Goal: Task Accomplishment & Management: Manage account settings

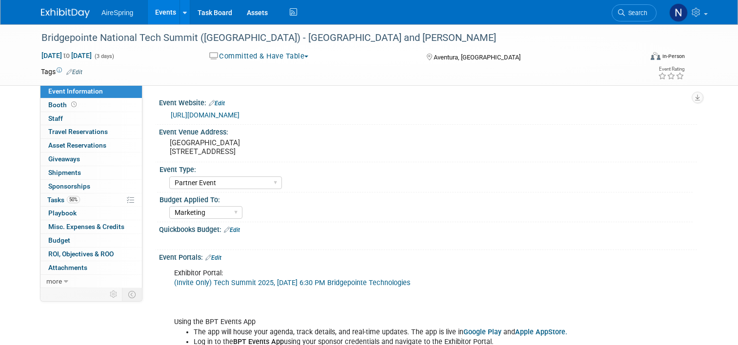
select select "Partner Event"
select select "Marketing"
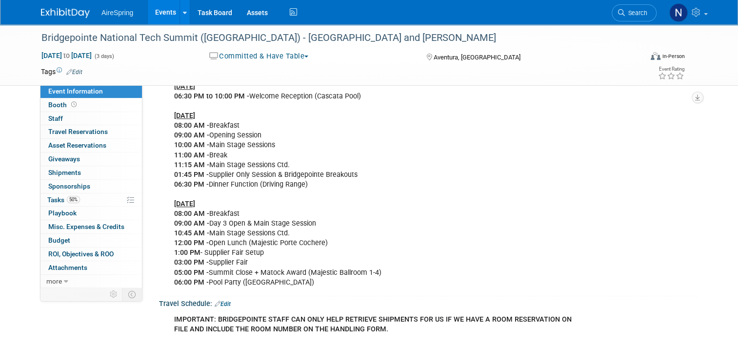
click at [169, 12] on link "Events" at bounding box center [166, 12] width 36 height 24
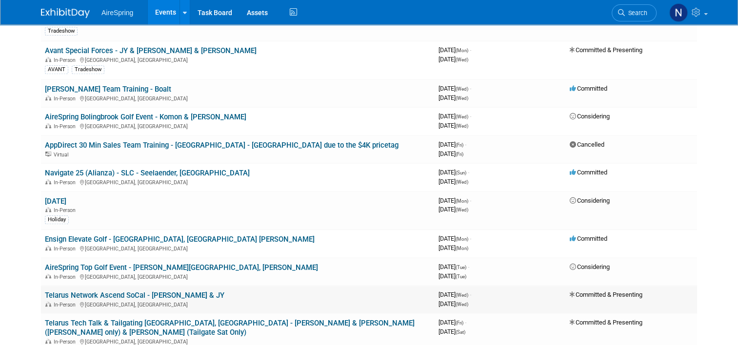
scroll to position [780, 0]
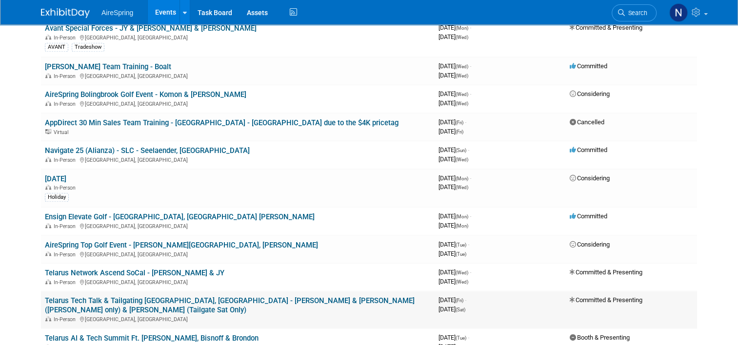
click at [224, 315] on div "In-Person [GEOGRAPHIC_DATA], [GEOGRAPHIC_DATA]" at bounding box center [238, 319] width 386 height 8
click at [224, 296] on link "Telarus Tech Talk & Tailgating [GEOGRAPHIC_DATA], [GEOGRAPHIC_DATA] - [PERSON_N…" at bounding box center [230, 305] width 370 height 18
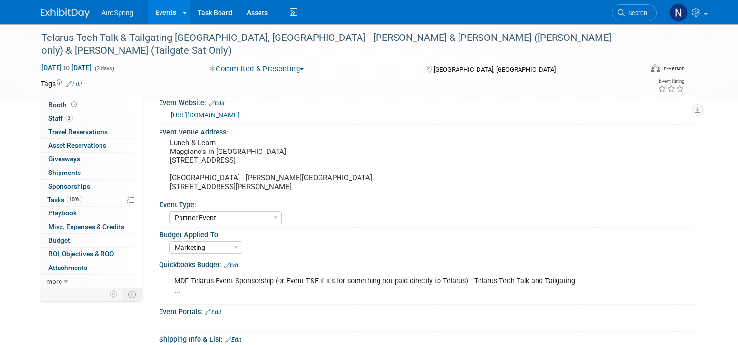
select select "Partner Event"
select select "Marketing"
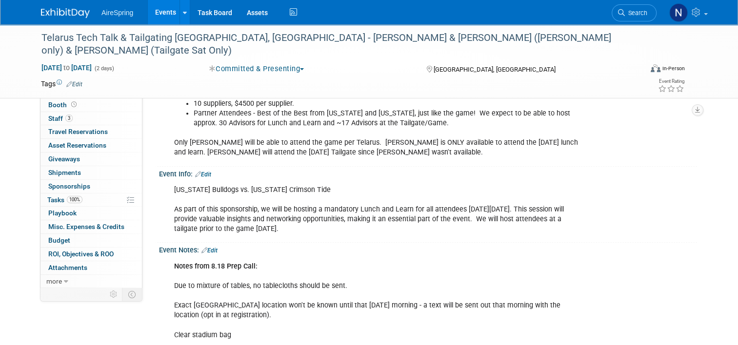
scroll to position [536, 0]
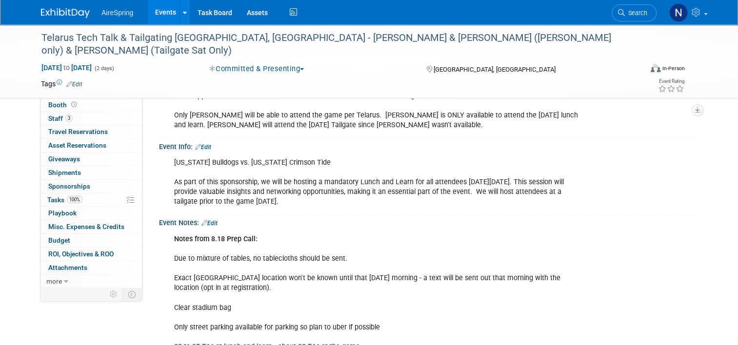
click at [206, 144] on link "Edit" at bounding box center [203, 147] width 16 height 7
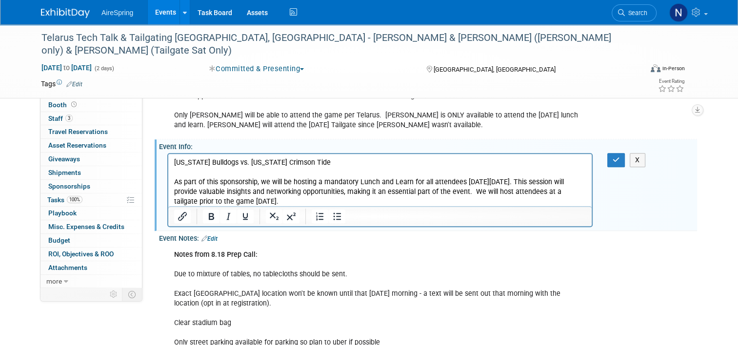
scroll to position [0, 0]
click at [285, 201] on p "Georgia Bulldogs vs. Alabama Crimson Tide As part of this sponsorship, we will …" at bounding box center [380, 182] width 412 height 49
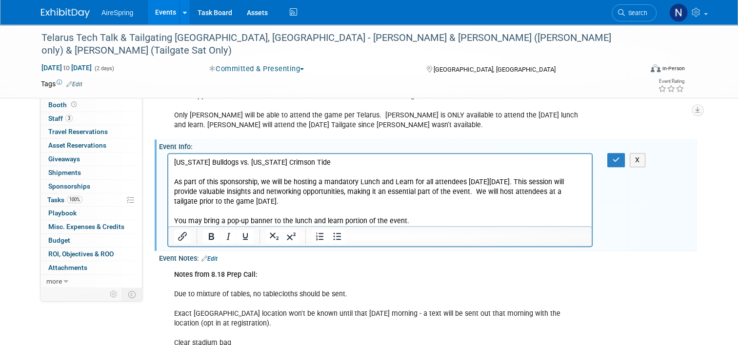
drag, startPoint x: 618, startPoint y: 147, endPoint x: 605, endPoint y: 149, distance: 13.8
click at [619, 157] on icon "button" at bounding box center [615, 160] width 7 height 7
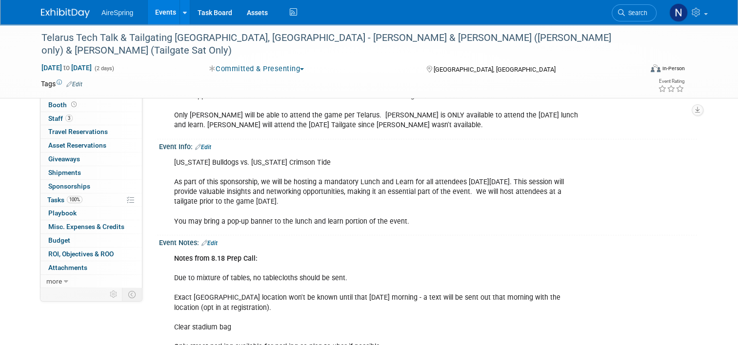
click at [149, 11] on link "Events" at bounding box center [166, 12] width 36 height 24
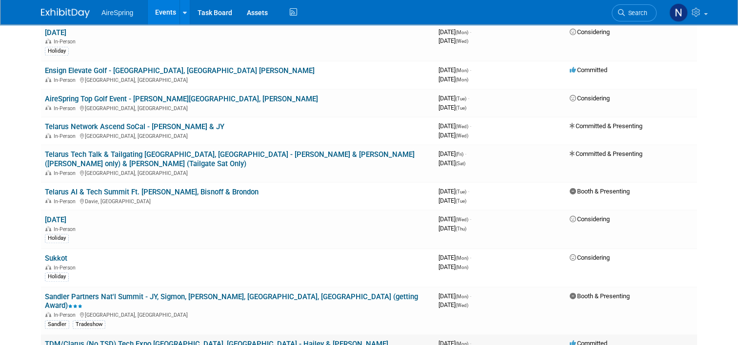
scroll to position [878, 0]
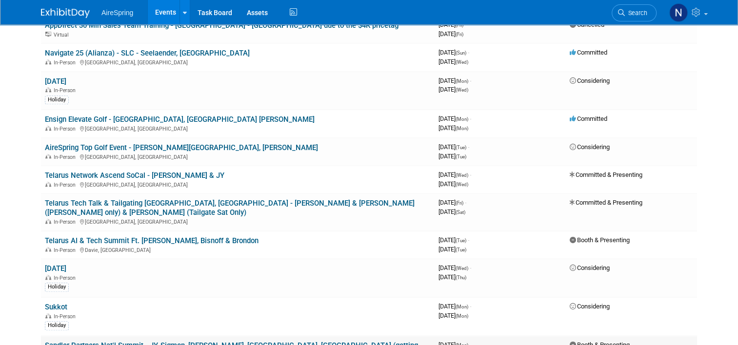
click at [256, 341] on link "Sandler Partners Nat'l Summit - JY, Sigmon, [PERSON_NAME], [GEOGRAPHIC_DATA], […" at bounding box center [231, 350] width 373 height 18
click at [238, 199] on link "Telarus Tech Talk & Tailgating [GEOGRAPHIC_DATA], [GEOGRAPHIC_DATA] - [PERSON_N…" at bounding box center [230, 208] width 370 height 18
click at [150, 171] on link "Telarus Network Ascend SoCal - Castillo & JY" at bounding box center [134, 175] width 179 height 9
click at [166, 237] on link "Telarus AI & Tech Summit Ft. Lauderdale - Hester, Bisnoff & Brondon" at bounding box center [152, 241] width 214 height 9
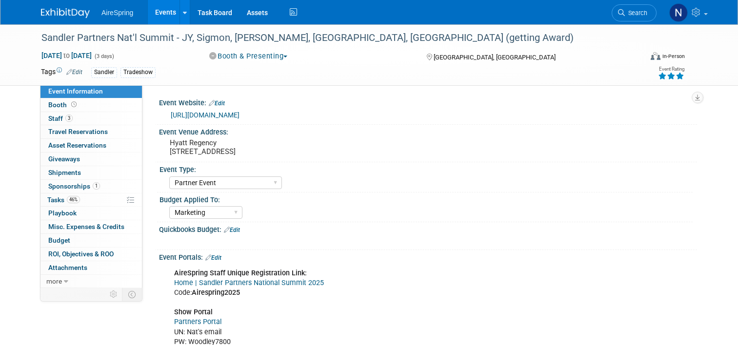
select select "Partner Event"
select select "Marketing"
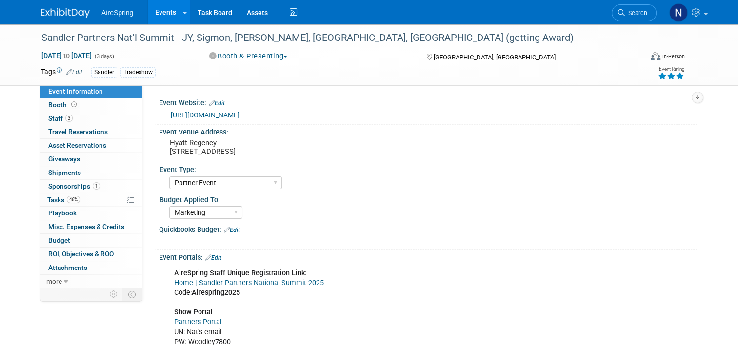
click at [239, 114] on link "https://summit.sandlerpartners.com/2025" at bounding box center [205, 115] width 69 height 8
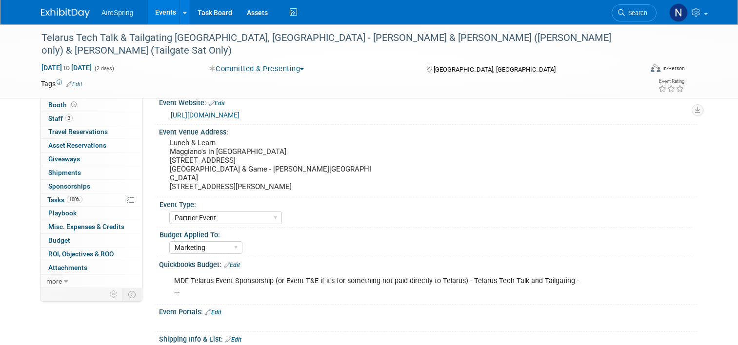
select select "Partner Event"
select select "Marketing"
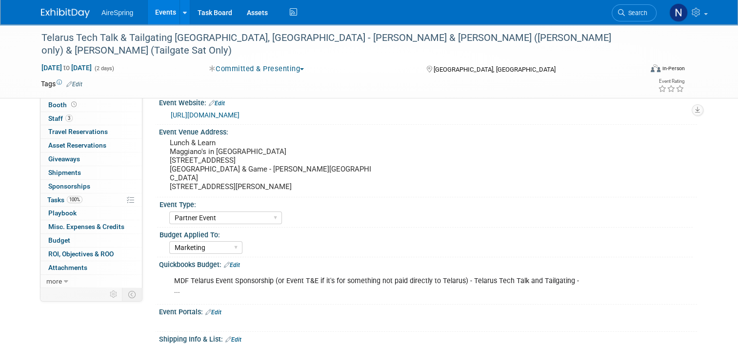
click at [239, 113] on link "https://web.cvent.com/event/24960736-583d-4add-8e77-1f0aa0fee631/summary" at bounding box center [205, 115] width 69 height 8
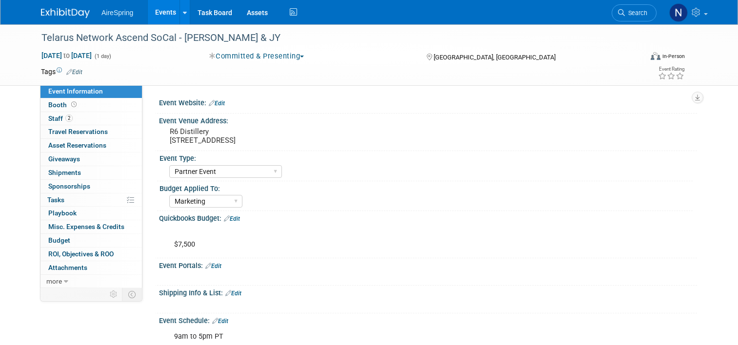
select select "Partner Event"
select select "Marketing"
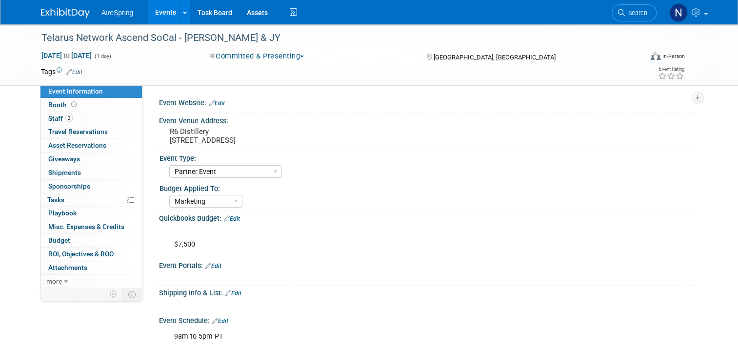
click at [220, 105] on div "Event Website: Edit" at bounding box center [428, 102] width 538 height 13
click at [217, 103] on link "Edit" at bounding box center [217, 103] width 16 height 7
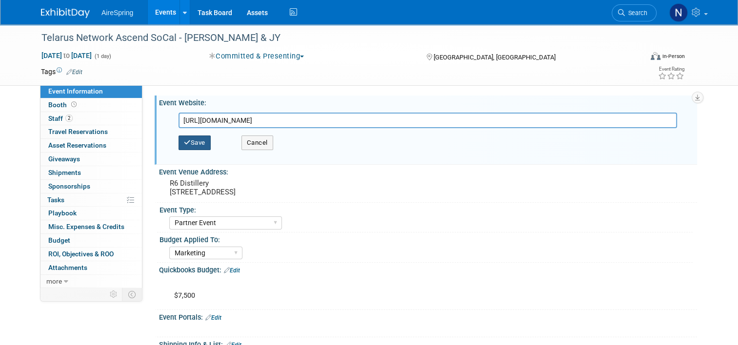
type input "https://web.cvent.com/event/eea45ceb-49fb-48b8-8cfb-125d7ca9ed81/summary"
click at [189, 142] on button "Save" at bounding box center [194, 143] width 32 height 15
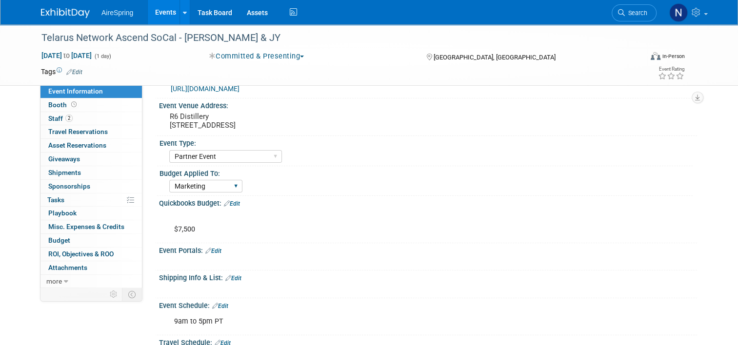
scroll to position [98, 0]
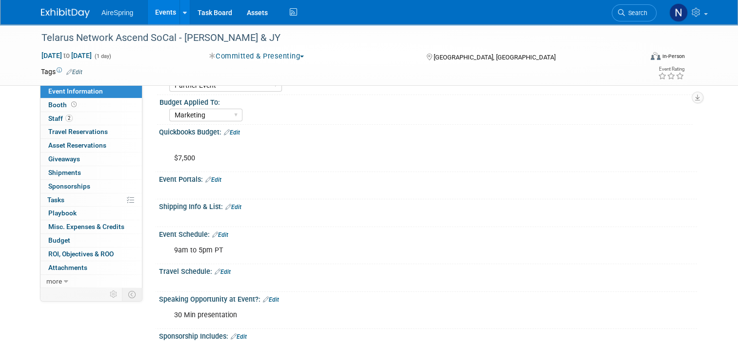
click at [218, 235] on link "Edit" at bounding box center [220, 235] width 16 height 7
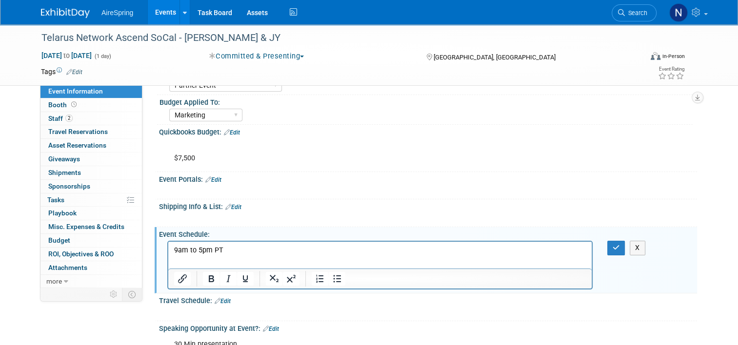
scroll to position [0, 0]
drag, startPoint x: 226, startPoint y: 248, endPoint x: 145, endPoint y: 248, distance: 80.9
click at [168, 248] on html "9am to 5pm PT" at bounding box center [379, 249] width 423 height 14
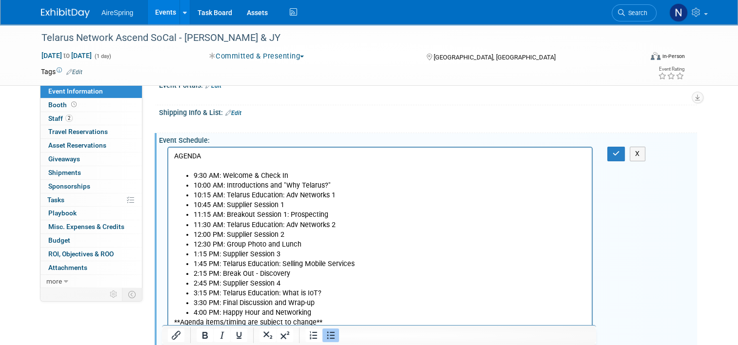
click at [193, 175] on ul "9:30 AM: Welcome & Check In 10:00 AM: Introductions and "Why Telarus?" 10:15 AM…" at bounding box center [380, 244] width 412 height 147
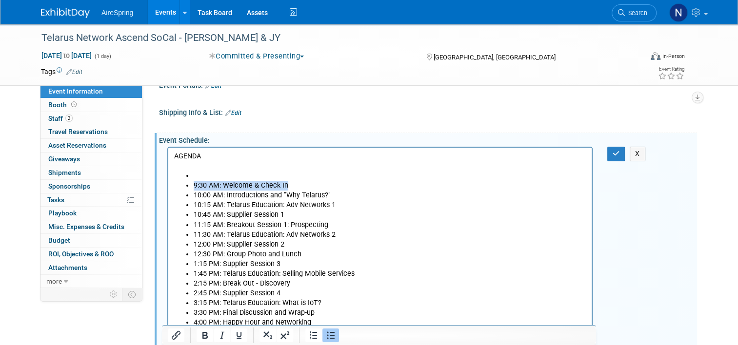
drag, startPoint x: 303, startPoint y: 187, endPoint x: 193, endPoint y: 186, distance: 110.7
click at [193, 186] on ul "9:30 AM: Welcome & Check In 10:00 AM: Introductions and "Why Telarus?" 10:15 AM…" at bounding box center [380, 249] width 412 height 157
copy li "9:30 AM: Welcome & Check In"
click at [208, 173] on li "Rich Text Area. Press ALT-0 for help." at bounding box center [390, 176] width 393 height 10
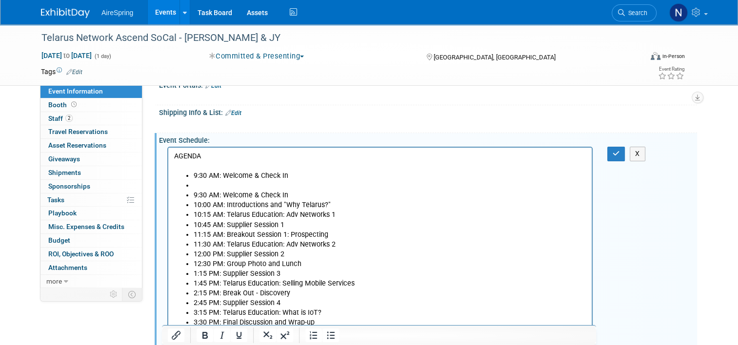
click at [212, 184] on li "Rich Text Area. Press ALT-0 for help." at bounding box center [390, 186] width 393 height 10
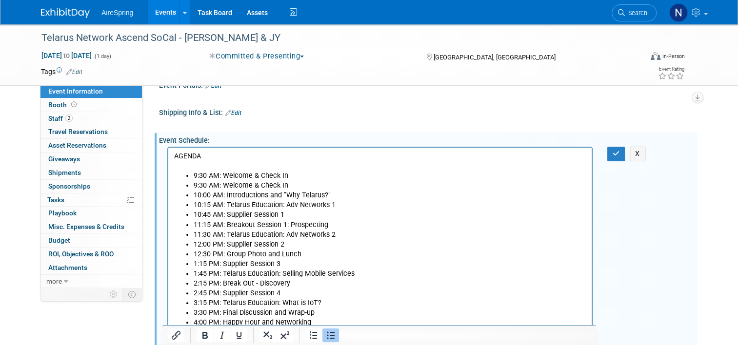
click at [203, 174] on li "9:30 AM: Welcome & Check In" at bounding box center [390, 176] width 393 height 10
drag, startPoint x: 307, startPoint y: 176, endPoint x: 222, endPoint y: 177, distance: 84.9
click at [222, 177] on li "9:00 AM: Welcome & Check In" at bounding box center [390, 176] width 393 height 10
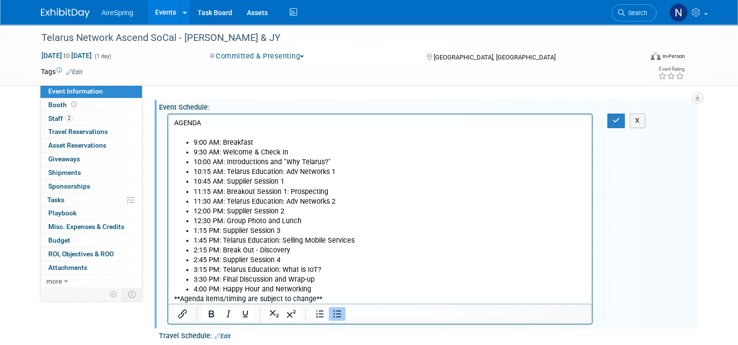
scroll to position [289, 0]
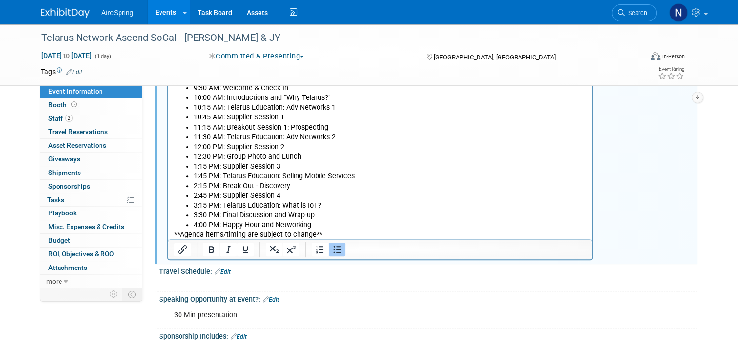
click at [394, 224] on li "4:00 PM: Happy Hour and Networking" at bounding box center [390, 225] width 393 height 10
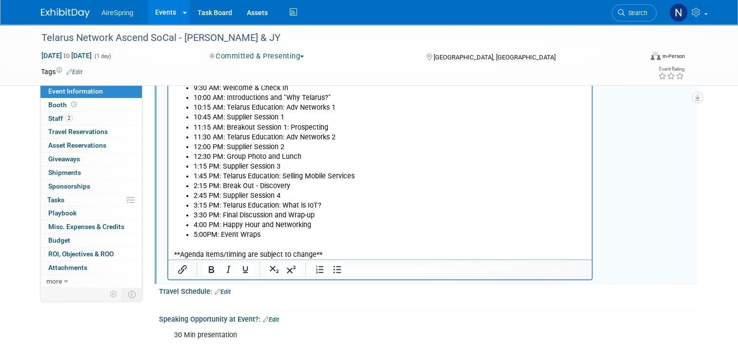
scroll to position [143, 0]
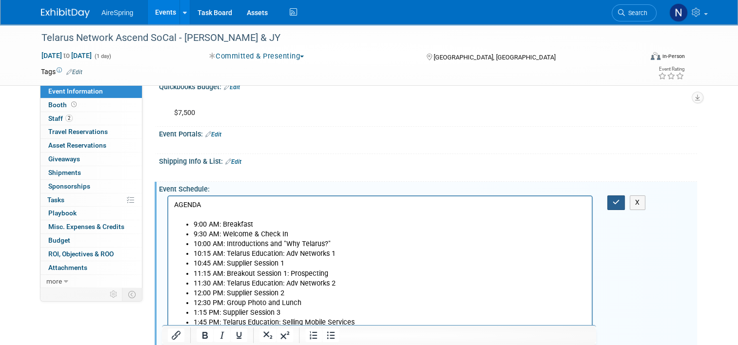
click at [612, 201] on button "button" at bounding box center [616, 203] width 18 height 14
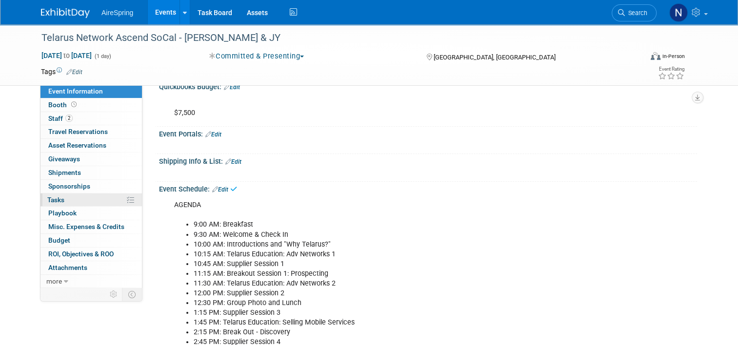
click at [91, 200] on link "0% Tasks 0%" at bounding box center [90, 200] width 101 height 13
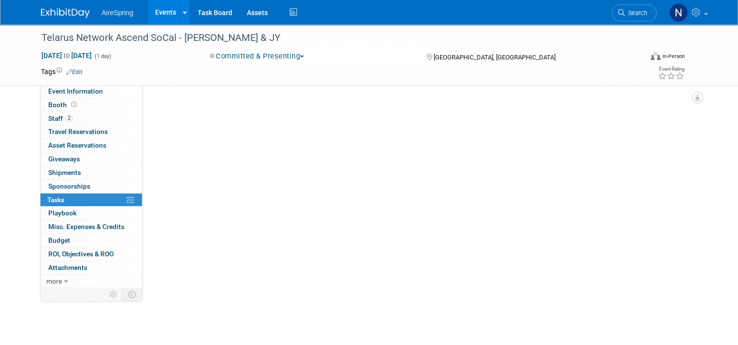
scroll to position [0, 0]
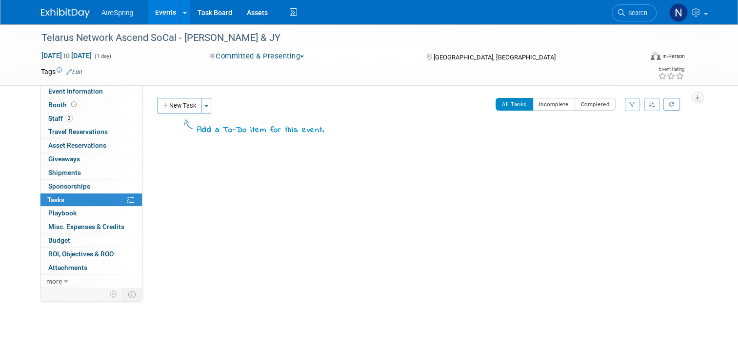
click at [171, 109] on button "New Task" at bounding box center [179, 106] width 45 height 16
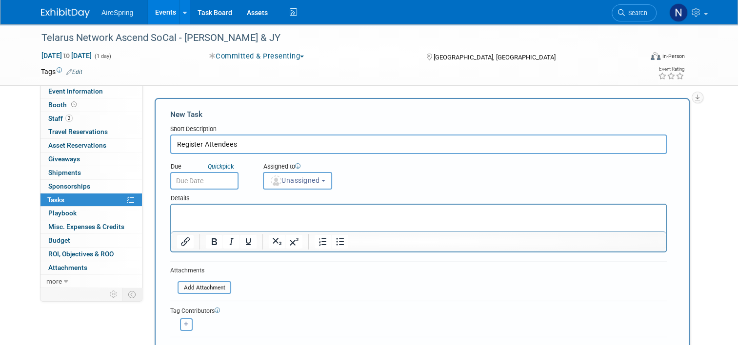
type input "Register Attendees"
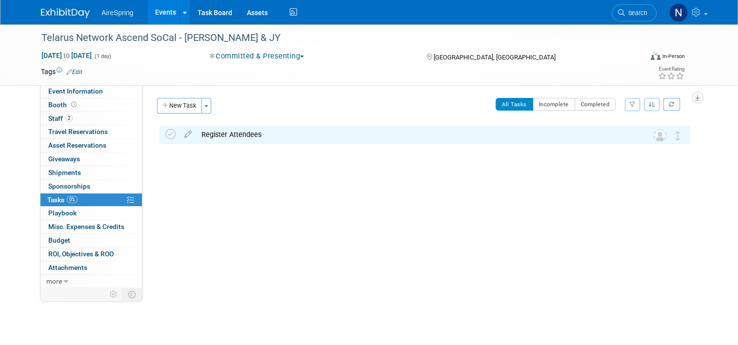
click at [465, 137] on div "Register Attendees" at bounding box center [415, 134] width 437 height 17
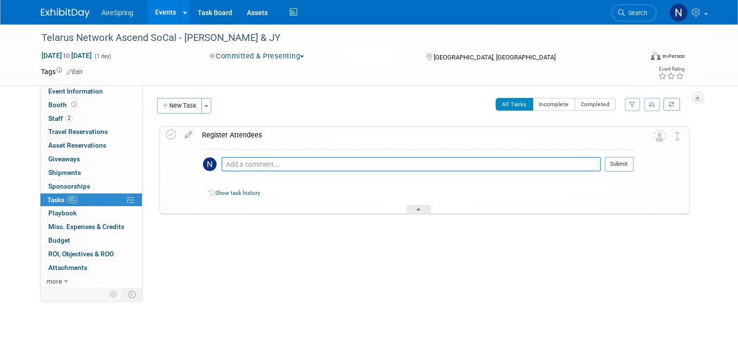
click at [452, 170] on textarea at bounding box center [410, 164] width 379 height 15
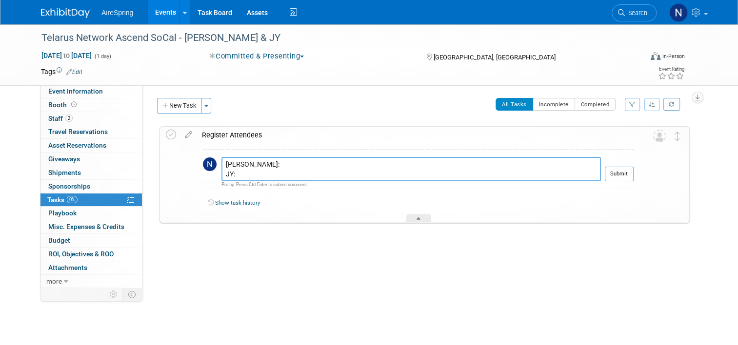
paste textarea "WDNJ45G4YW4"
click at [300, 161] on textarea "Castillo: JY:" at bounding box center [410, 169] width 379 height 24
paste textarea "WDNJ45G4YW4"
click at [289, 172] on textarea "Castillo: WDNJ45G4YW4 JY:" at bounding box center [410, 169] width 379 height 24
paste textarea "83NN2CW5FF6"
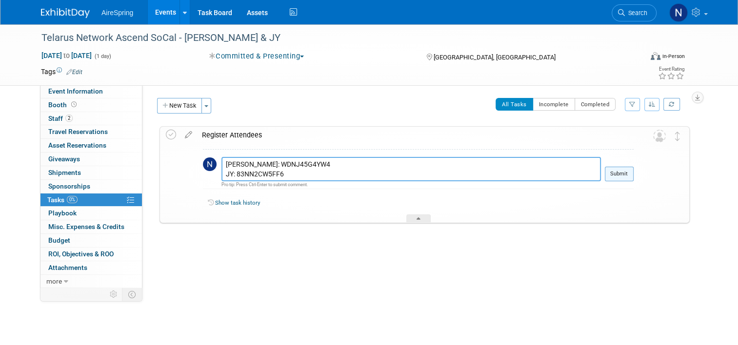
type textarea "Castillo: WDNJ45G4YW4 JY: 83NN2CW5FF6"
click at [627, 171] on button "Submit" at bounding box center [619, 174] width 29 height 15
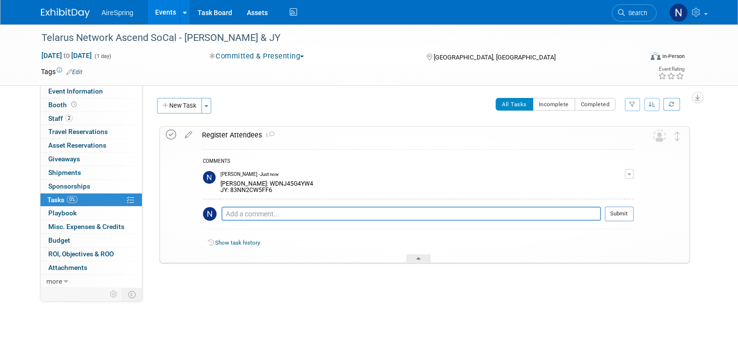
click at [167, 137] on icon at bounding box center [171, 135] width 10 height 10
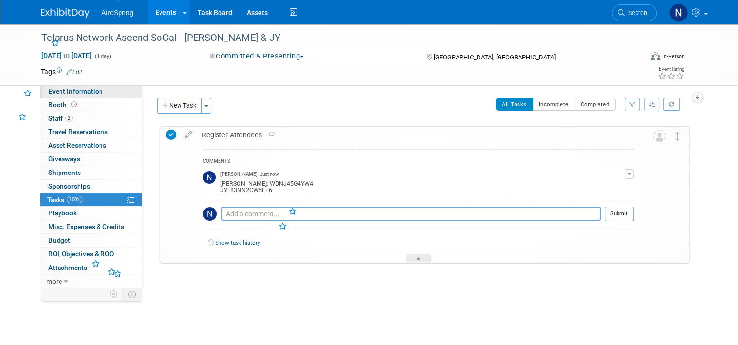
click at [62, 94] on span "Event Information" at bounding box center [75, 91] width 55 height 8
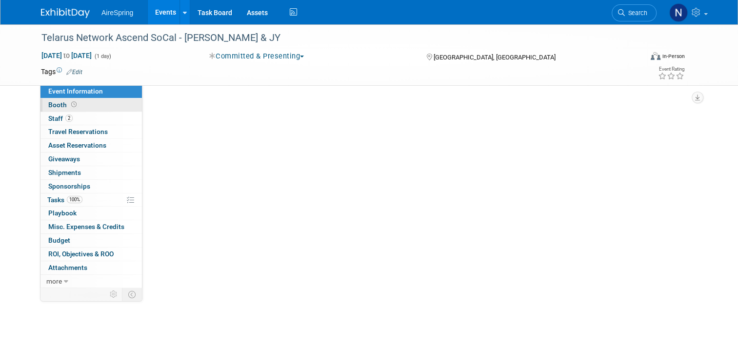
select select "Partner Event"
select select "Marketing"
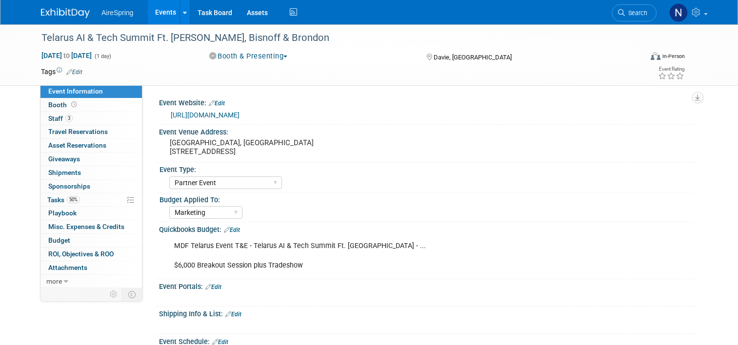
select select "Partner Event"
select select "Marketing"
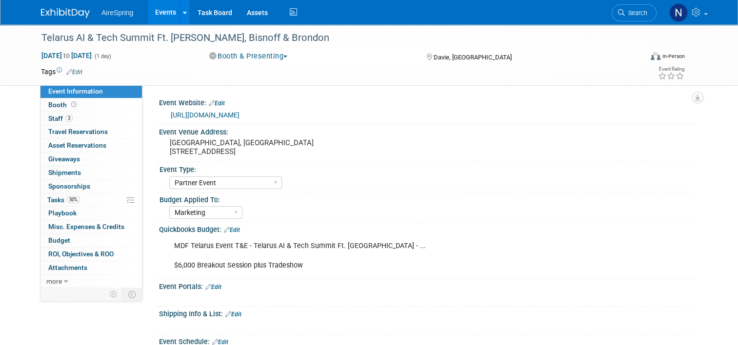
click at [239, 115] on link "[URL][DOMAIN_NAME]" at bounding box center [205, 115] width 69 height 8
click at [158, 14] on link "Events" at bounding box center [166, 12] width 36 height 24
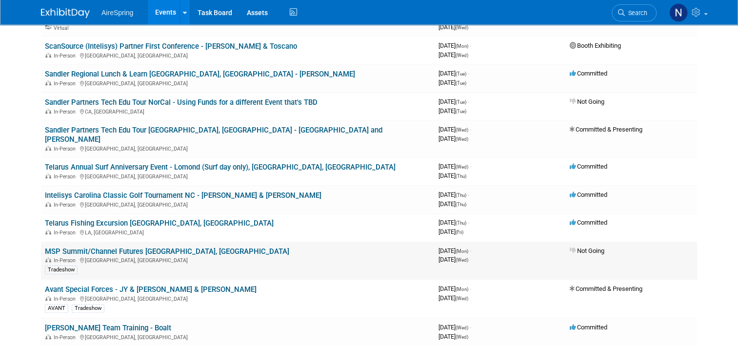
scroll to position [536, 0]
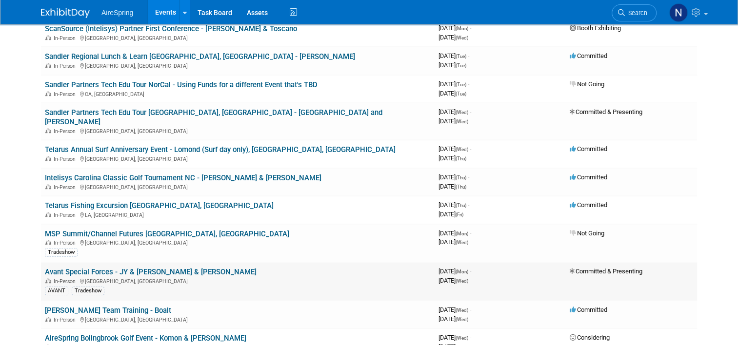
click at [143, 268] on link "Avant Special Forces - JY & [PERSON_NAME] & [PERSON_NAME]" at bounding box center [151, 272] width 212 height 9
click at [151, 201] on link "Telarus Fishing Excursion Venice, LA - JY" at bounding box center [159, 205] width 229 height 9
click at [122, 145] on link "Telarus Annual Surf Anniversary Event - Lomond (Surf day only), Valderrama, Cas…" at bounding box center [220, 149] width 351 height 9
click at [121, 174] on link "Intelisys Carolina Classic Golf Tournament NC - Sullivan & Bender" at bounding box center [183, 178] width 276 height 9
click at [200, 108] on link "Sandler Partners Tech Edu Tour Annapolis, MD - Beavers and Hirshberger" at bounding box center [213, 117] width 337 height 18
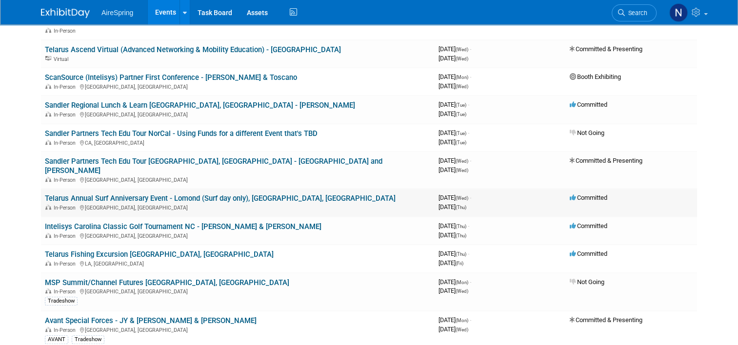
scroll to position [439, 0]
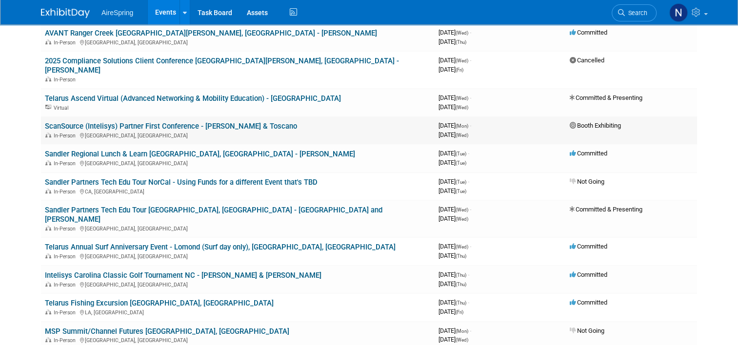
click at [150, 122] on link "ScanSource (Intelisys) Partner First Conference - Boalt & Toscano" at bounding box center [171, 126] width 252 height 9
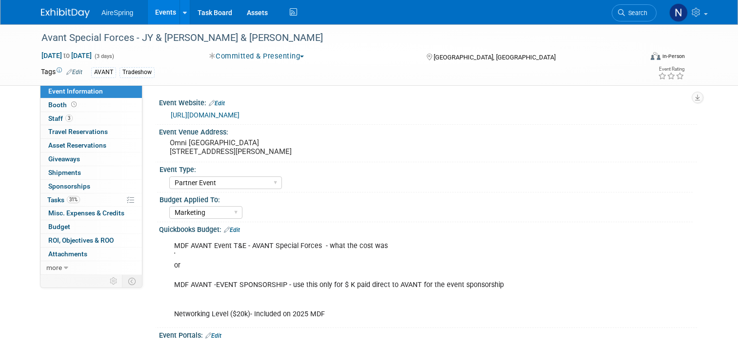
select select "Partner Event"
select select "Marketing"
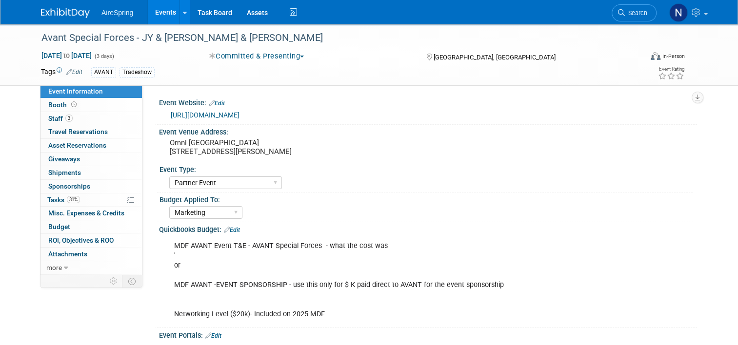
click at [239, 117] on link "[URL][DOMAIN_NAME]" at bounding box center [205, 115] width 69 height 8
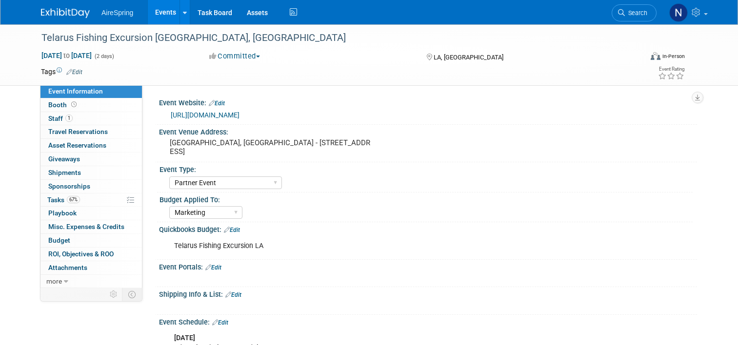
select select "Partner Event"
select select "Marketing"
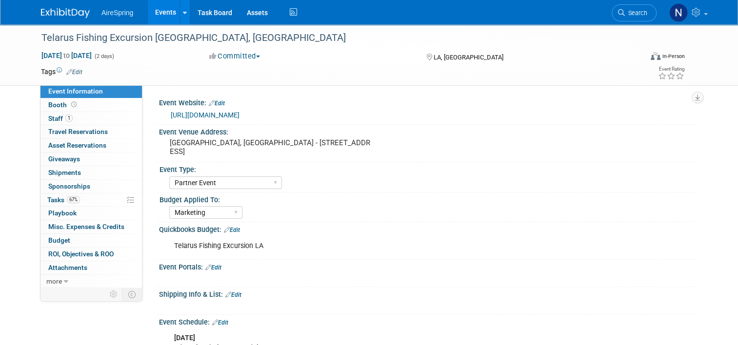
click at [227, 114] on link "[URL][DOMAIN_NAME]" at bounding box center [205, 115] width 69 height 8
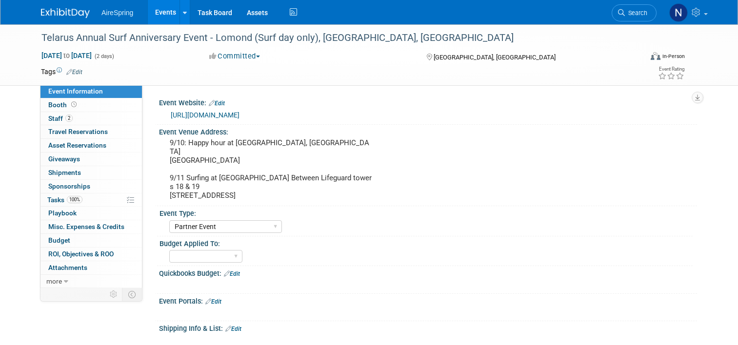
select select "Partner Event"
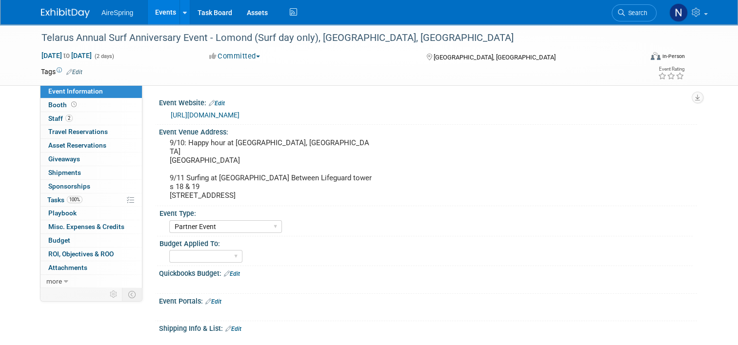
click at [239, 112] on link "[URL][DOMAIN_NAME]" at bounding box center [205, 115] width 69 height 8
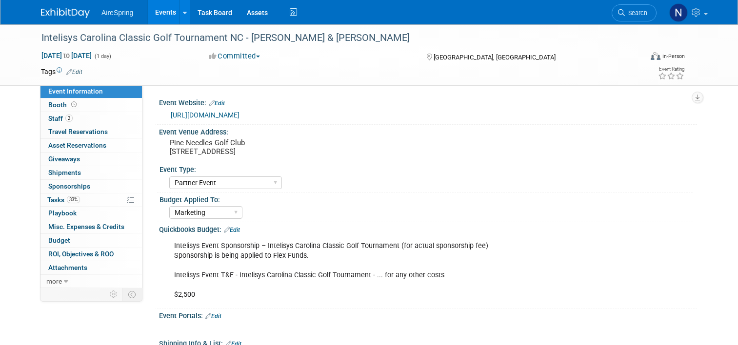
select select "Partner Event"
select select "Marketing"
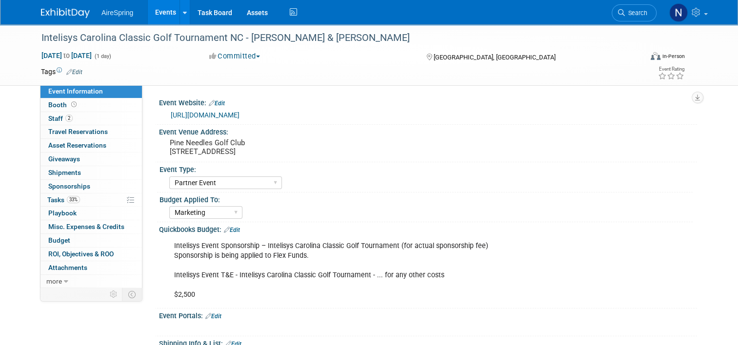
click at [197, 116] on link "https://cvent.me/xRnBxg" at bounding box center [205, 115] width 69 height 8
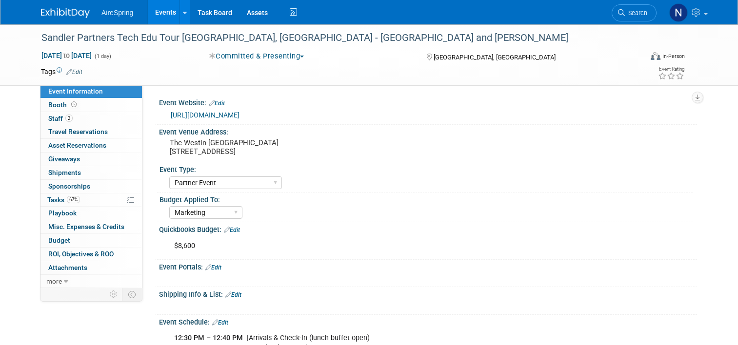
select select "Partner Event"
select select "Marketing"
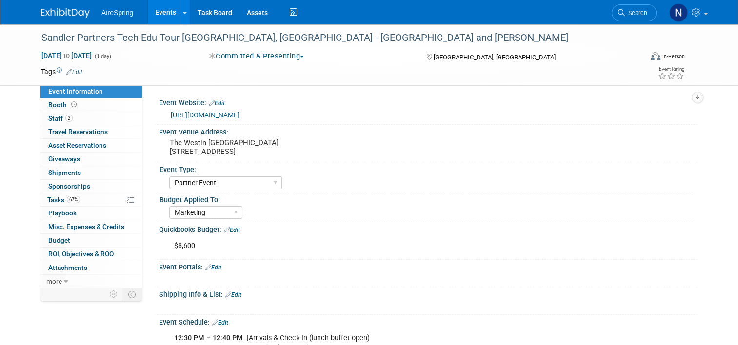
click at [203, 114] on link "[URL][DOMAIN_NAME]" at bounding box center [205, 115] width 69 height 8
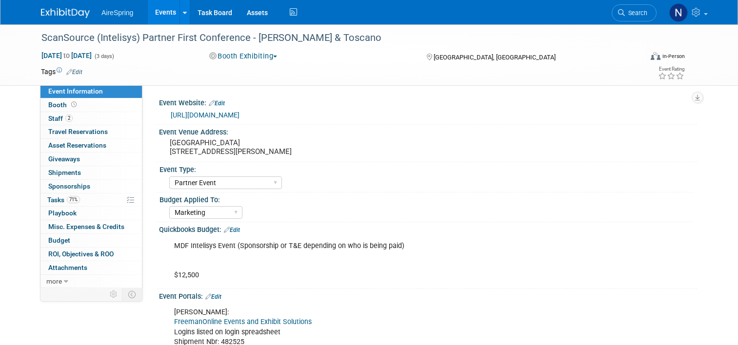
select select "Partner Event"
select select "Marketing"
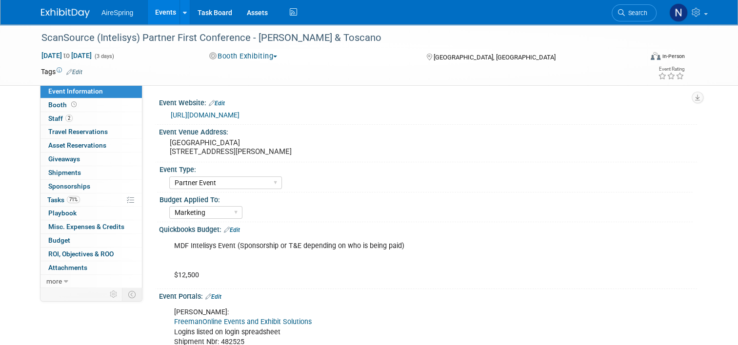
click at [230, 116] on link "https://events.scansource.com/event/partnerfirst/regProcessStep1:b4071c99-175c-…" at bounding box center [205, 115] width 69 height 8
click at [154, 16] on link "Events" at bounding box center [166, 12] width 36 height 24
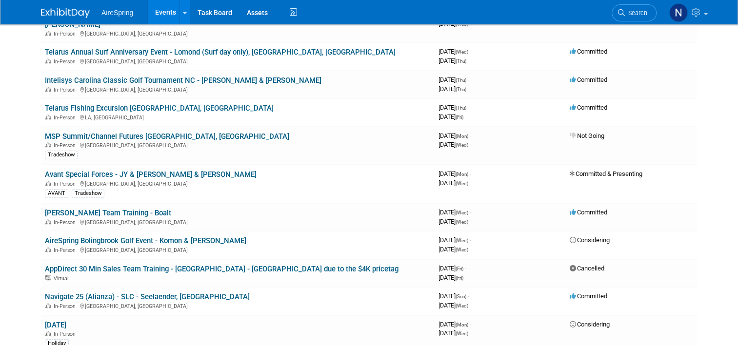
scroll to position [829, 0]
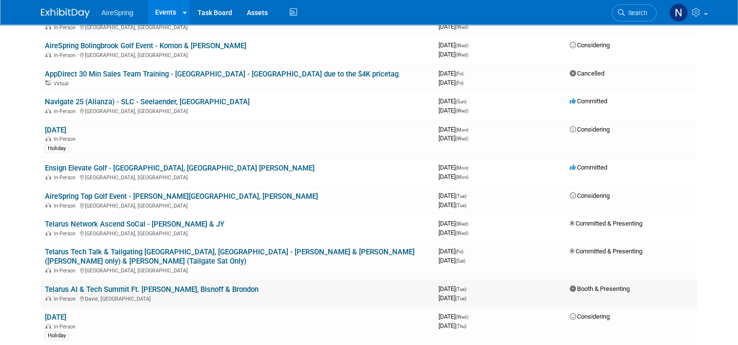
click at [170, 285] on link "Telarus AI & Tech Summit Ft. [PERSON_NAME], Bisnoff & Brondon" at bounding box center [152, 289] width 214 height 9
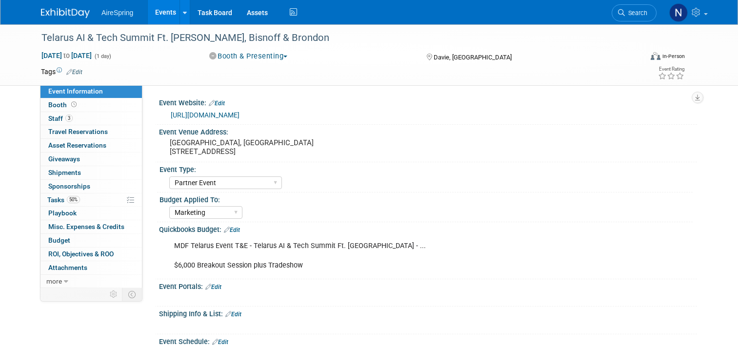
select select "Partner Event"
select select "Marketing"
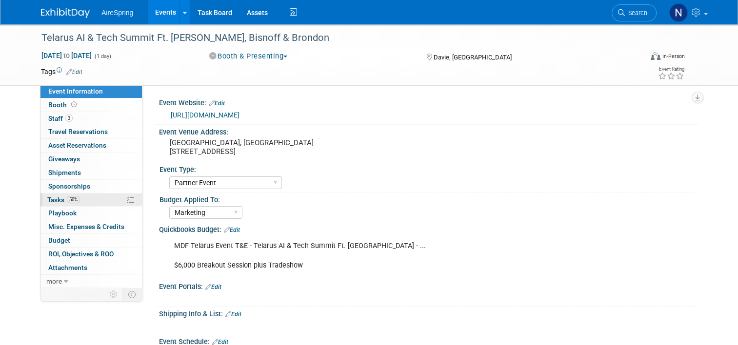
click at [47, 199] on span "Tasks 50%" at bounding box center [63, 200] width 33 height 8
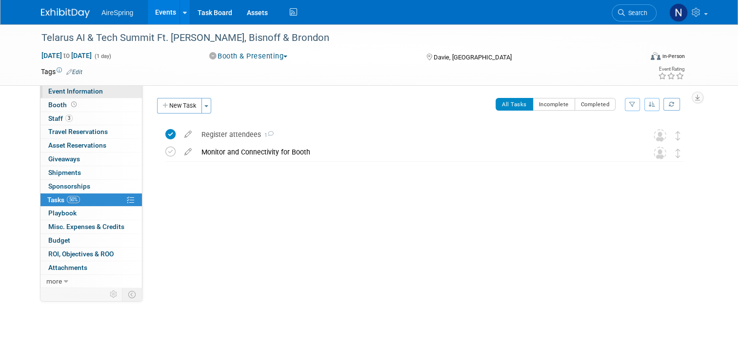
click at [86, 92] on span "Event Information" at bounding box center [75, 91] width 55 height 8
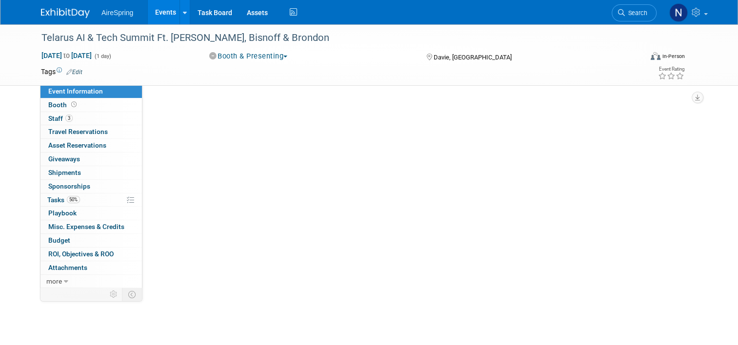
select select "Partner Event"
select select "Marketing"
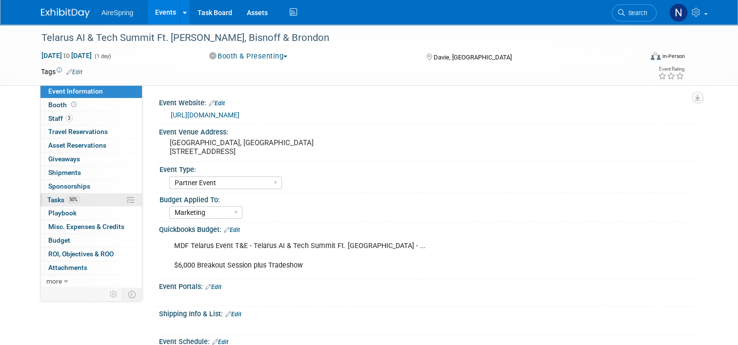
click at [96, 199] on link "50% Tasks 50%" at bounding box center [90, 200] width 101 height 13
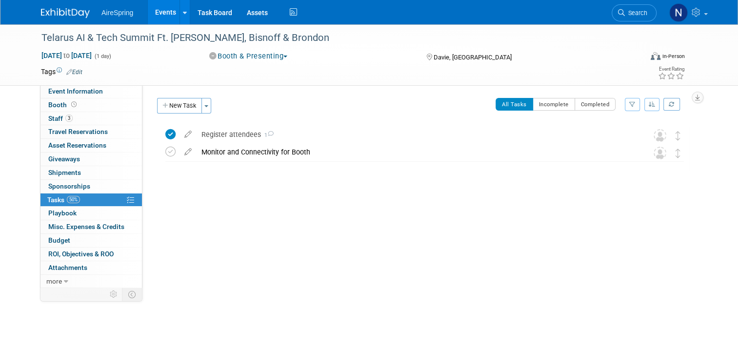
click at [99, 81] on div "Tags Edit Event Rating" at bounding box center [363, 73] width 658 height 17
click at [99, 94] on link "Event Information" at bounding box center [90, 91] width 101 height 13
select select "Partner Event"
select select "Marketing"
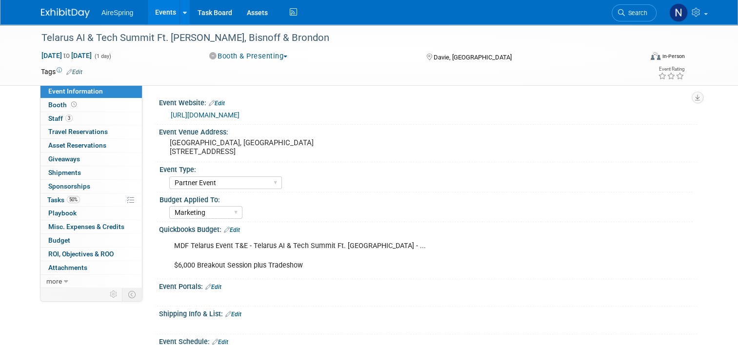
click at [159, 10] on link "Events" at bounding box center [166, 12] width 36 height 24
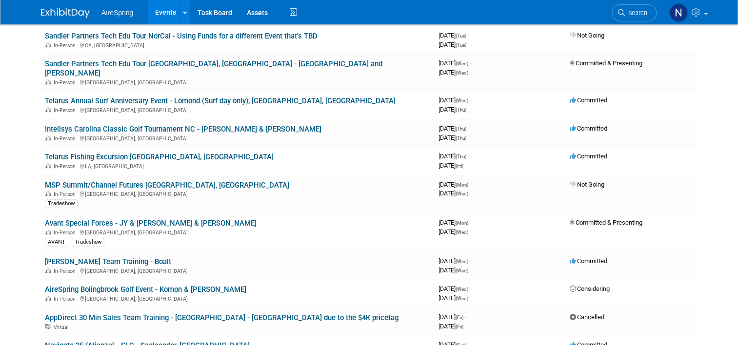
scroll to position [829, 0]
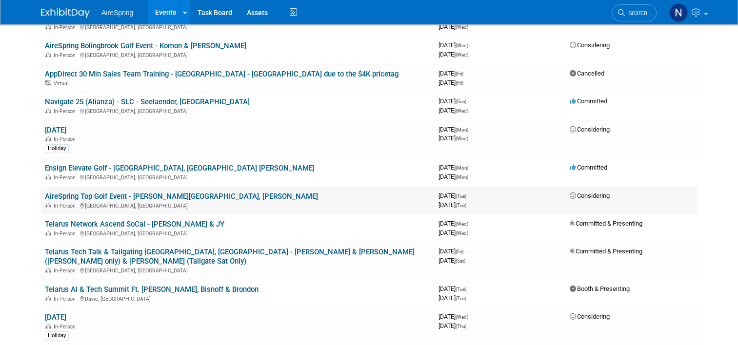
click at [128, 192] on link "AireSpring Top Golf Event - [PERSON_NAME][GEOGRAPHIC_DATA], [PERSON_NAME]" at bounding box center [181, 196] width 273 height 9
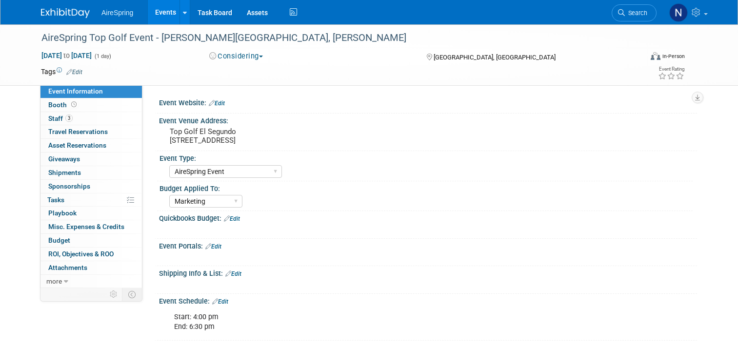
select select "AireSpring Event"
select select "Marketing"
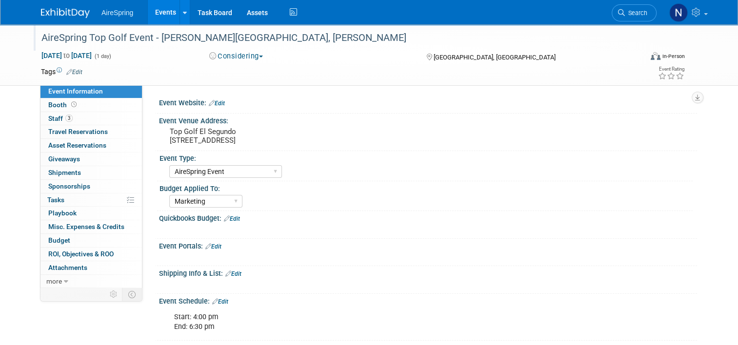
click at [250, 36] on div "AireSpring Top Golf Event - [PERSON_NAME][GEOGRAPHIC_DATA], [PERSON_NAME]" at bounding box center [334, 38] width 592 height 18
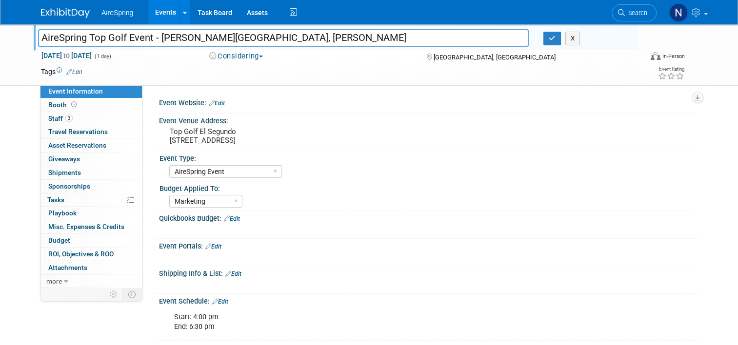
drag, startPoint x: 250, startPoint y: 36, endPoint x: 229, endPoint y: 35, distance: 21.5
click at [229, 35] on input "AireSpring Top Golf Event - [PERSON_NAME][GEOGRAPHIC_DATA], [PERSON_NAME]" at bounding box center [283, 37] width 491 height 17
type input "AireSpring Top Golf Event - [PERSON_NAME]"
click at [559, 39] on button "button" at bounding box center [552, 39] width 18 height 14
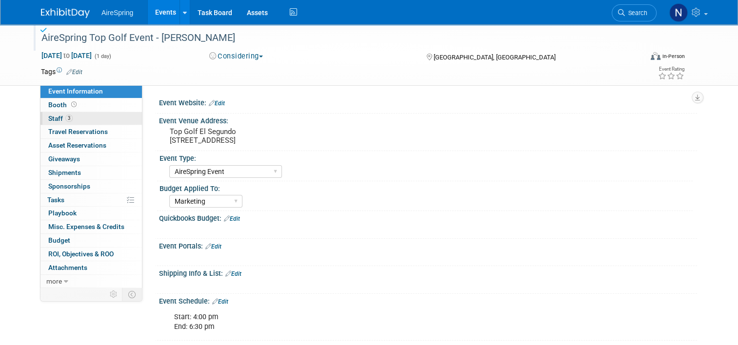
click at [86, 117] on link "3 Staff 3" at bounding box center [90, 118] width 101 height 13
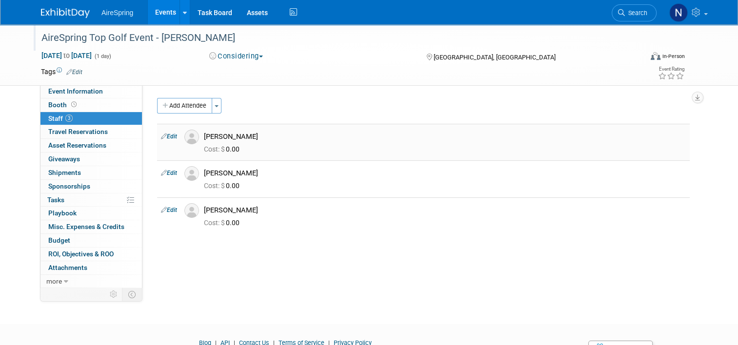
click at [168, 137] on link "Edit" at bounding box center [169, 136] width 16 height 7
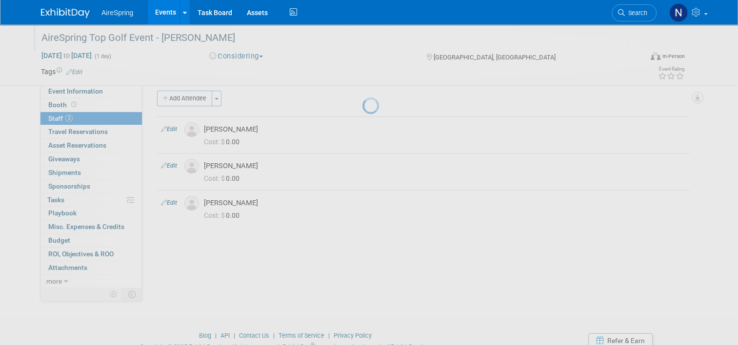
select select "50e6b99f-ab3d-4b92-8ccb-bbb0895c9953"
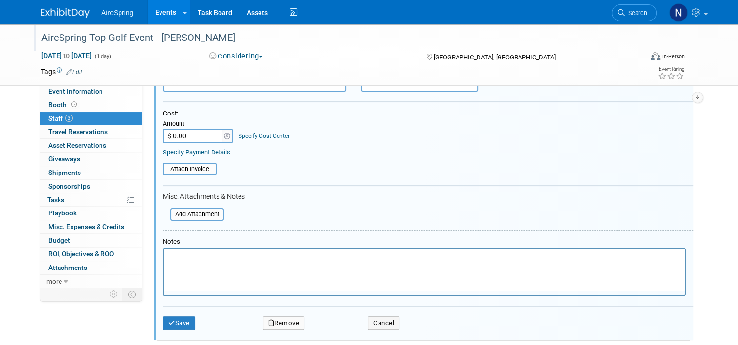
scroll to position [209, 0]
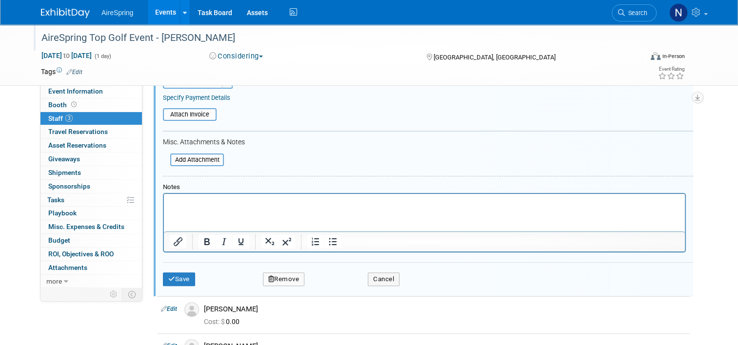
click at [283, 275] on button "Remove" at bounding box center [284, 280] width 42 height 14
click at [328, 282] on link "Yes" at bounding box center [337, 285] width 28 height 16
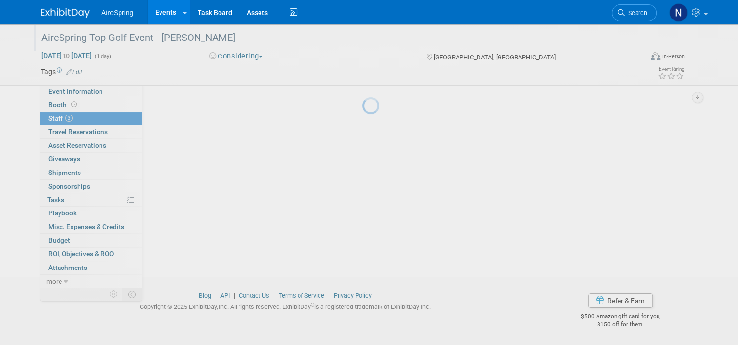
scroll to position [47, 0]
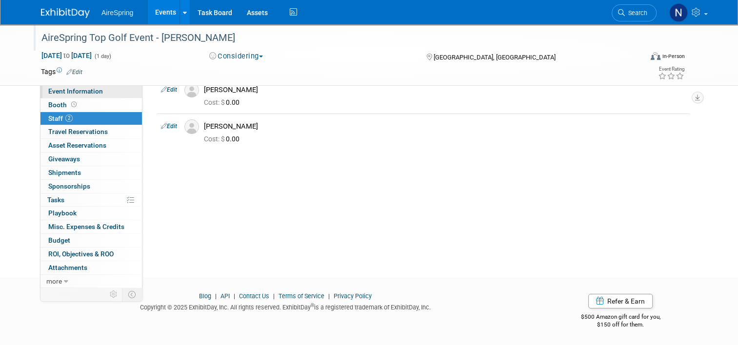
click at [68, 94] on span "Event Information" at bounding box center [75, 91] width 55 height 8
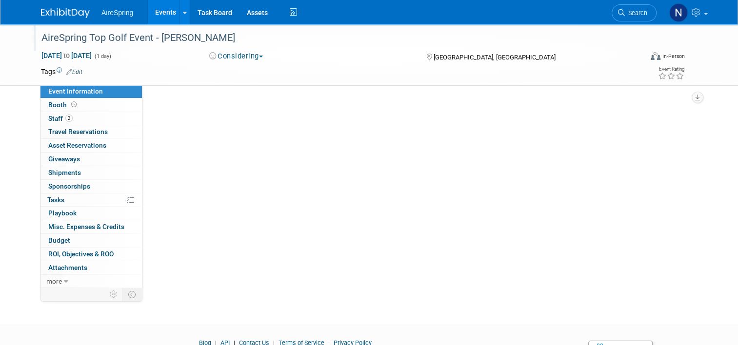
select select "AireSpring Event"
select select "Marketing"
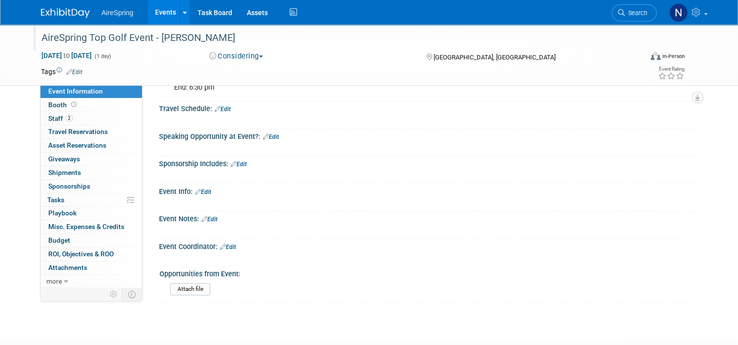
scroll to position [146, 0]
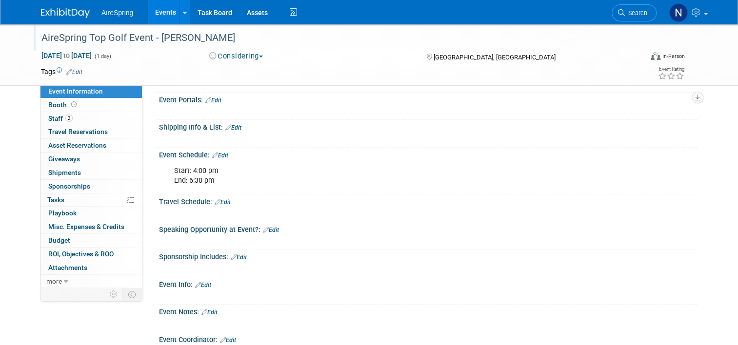
click at [201, 282] on link "Edit" at bounding box center [203, 285] width 16 height 7
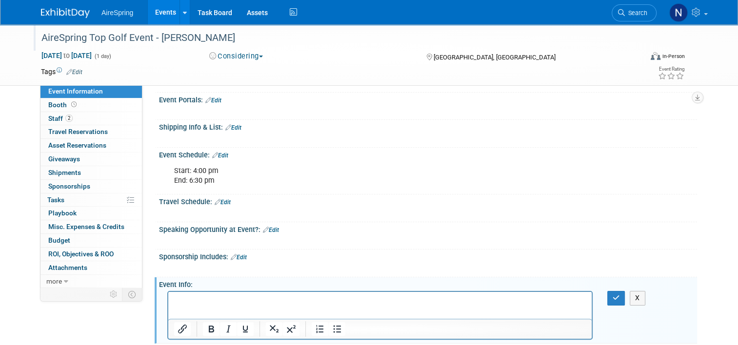
scroll to position [0, 0]
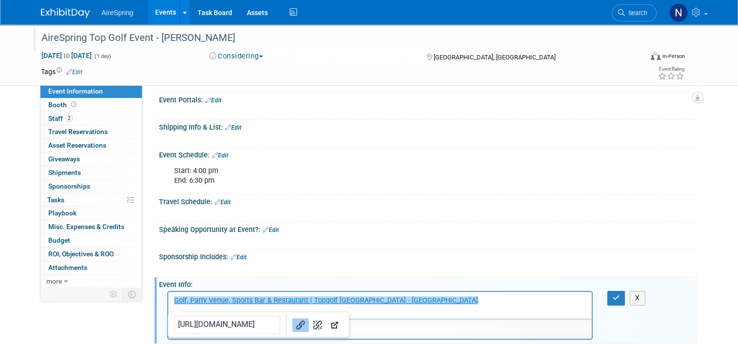
click at [417, 300] on p "﻿Golf, Party Venue, Sports Bar & Restaurant | [GEOGRAPHIC_DATA] - [GEOGRAPHIC_D…" at bounding box center [380, 301] width 412 height 10
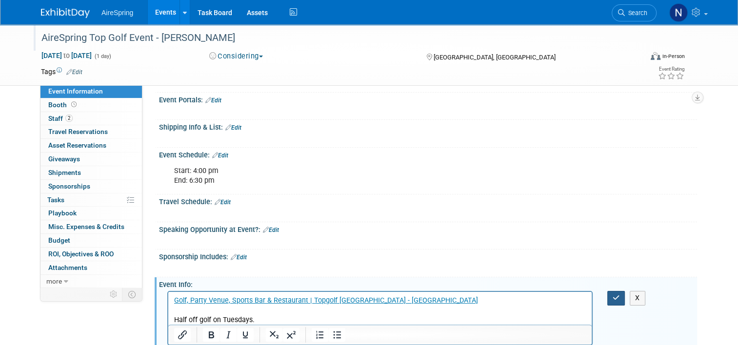
click at [612, 297] on button "button" at bounding box center [616, 298] width 18 height 14
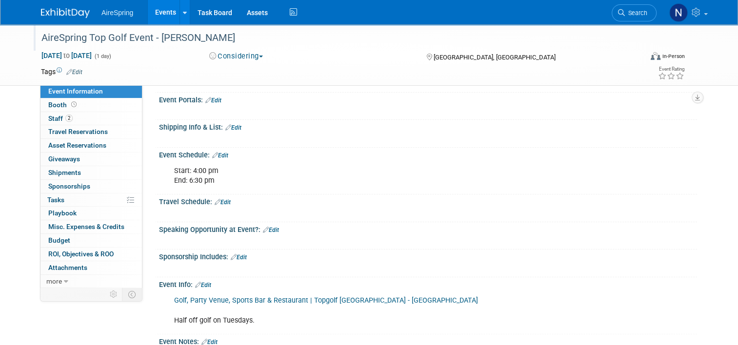
click at [239, 255] on link "Edit" at bounding box center [239, 257] width 16 height 7
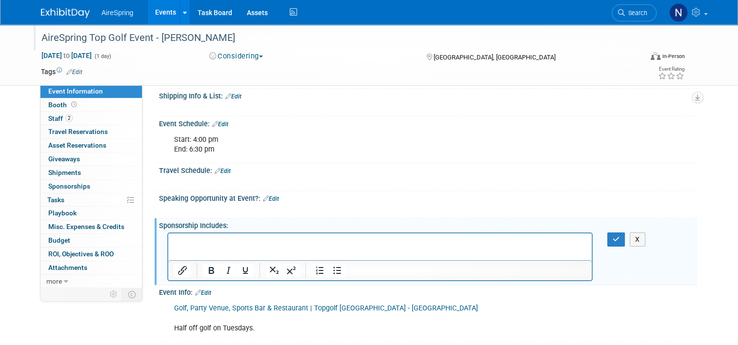
scroll to position [195, 0]
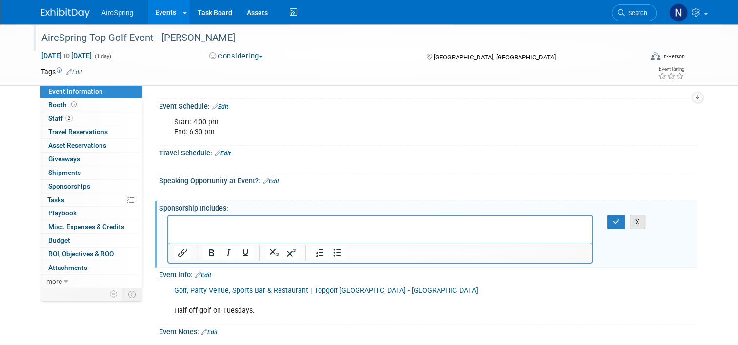
click at [643, 220] on button "X" at bounding box center [638, 222] width 16 height 14
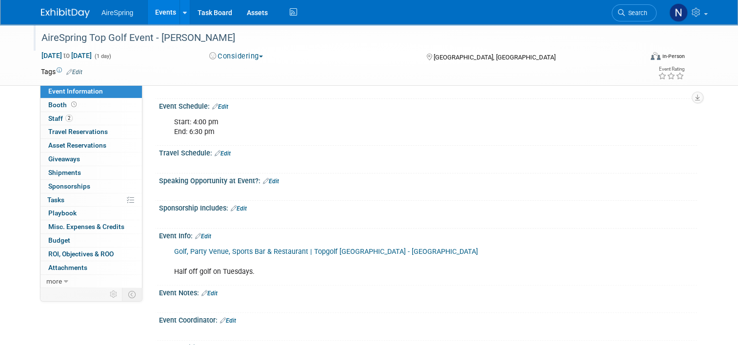
click at [205, 236] on link "Edit" at bounding box center [203, 236] width 16 height 7
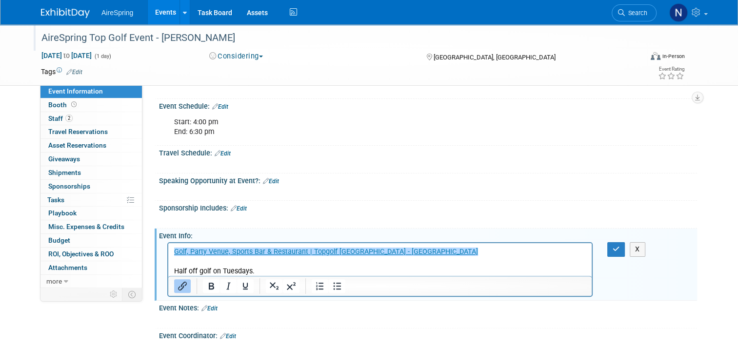
scroll to position [0, 0]
click at [452, 248] on p "﻿Golf, Party Venue, Sports Bar & Restaurant | Topgolf [GEOGRAPHIC_DATA] - [GEOG…" at bounding box center [380, 261] width 412 height 29
